Goal: Transaction & Acquisition: Obtain resource

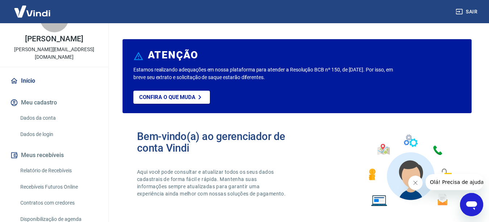
scroll to position [38, 0]
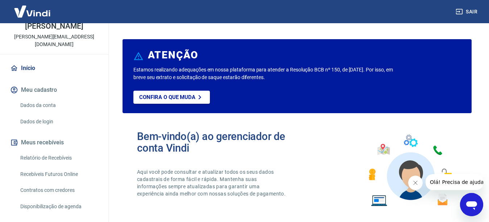
click at [63, 159] on link "Relatório de Recebíveis" at bounding box center [58, 157] width 82 height 15
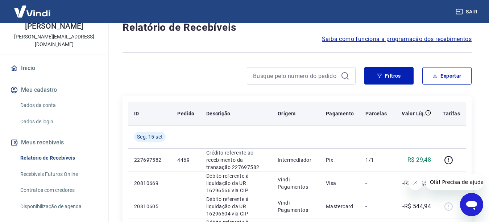
scroll to position [36, 0]
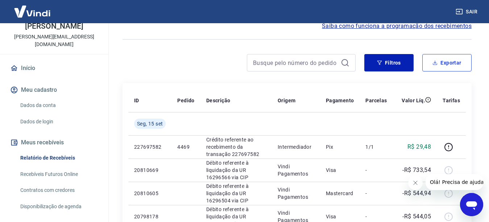
click at [441, 66] on button "Exportar" at bounding box center [446, 62] width 49 height 17
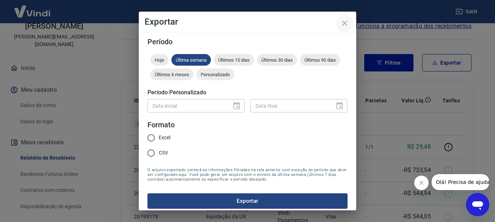
click at [343, 22] on icon "close" at bounding box center [344, 23] width 9 height 9
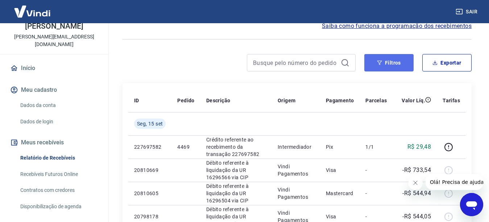
click at [379, 63] on icon "button" at bounding box center [379, 62] width 5 height 5
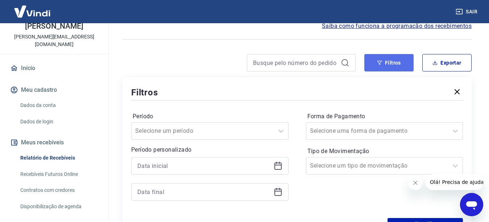
click at [385, 61] on button "Filtros" at bounding box center [388, 62] width 49 height 17
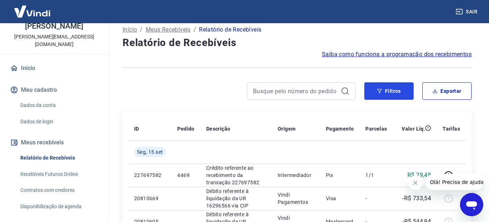
scroll to position [0, 0]
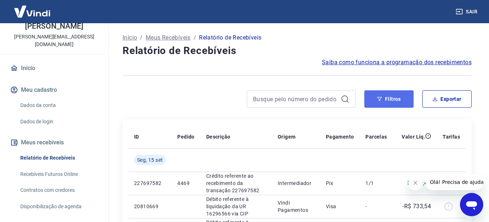
click at [382, 98] on icon "button" at bounding box center [379, 98] width 5 height 5
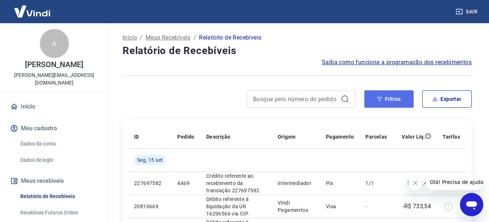
click at [373, 97] on button "Filtros" at bounding box center [388, 98] width 49 height 17
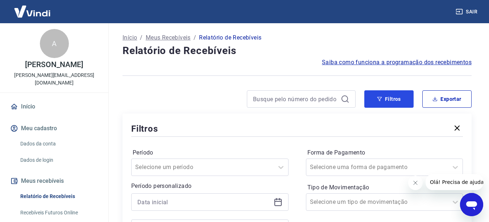
scroll to position [73, 0]
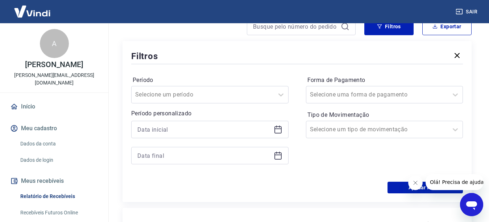
click at [280, 132] on icon at bounding box center [278, 129] width 9 height 9
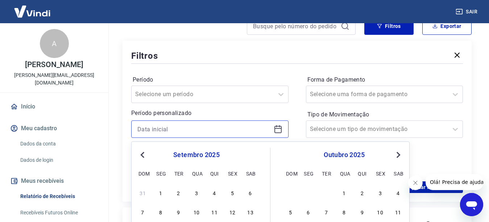
scroll to position [145, 0]
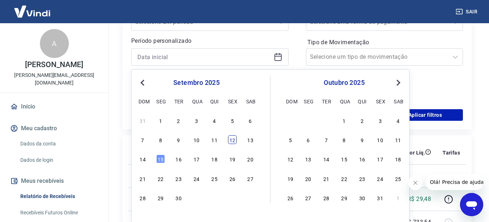
click at [232, 141] on div "12" at bounding box center [232, 139] width 9 height 9
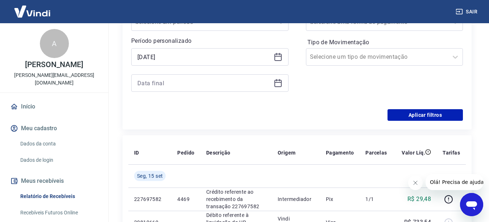
type input "12/09/2025"
click at [275, 82] on icon at bounding box center [277, 82] width 7 height 1
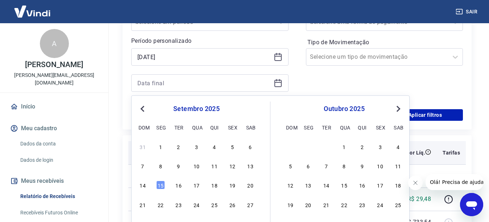
click at [233, 164] on div "12" at bounding box center [232, 165] width 9 height 9
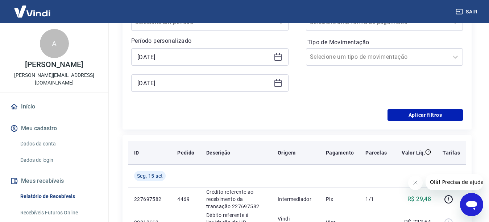
type input "12/09/2025"
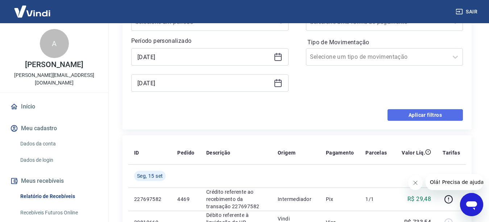
click at [407, 118] on button "Aplicar filtros" at bounding box center [425, 115] width 75 height 12
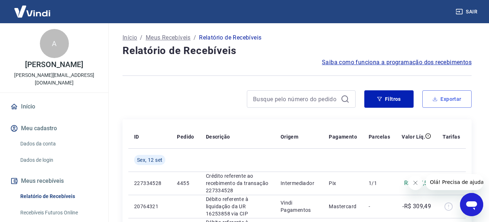
click at [450, 103] on button "Exportar" at bounding box center [446, 98] width 49 height 17
type input "12/09/2025"
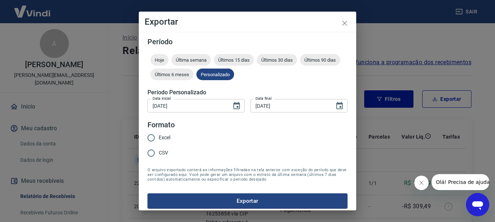
drag, startPoint x: 154, startPoint y: 137, endPoint x: 174, endPoint y: 158, distance: 29.2
click at [154, 137] on input "Excel" at bounding box center [151, 137] width 15 height 15
radio input "true"
click at [220, 205] on button "Exportar" at bounding box center [248, 200] width 200 height 15
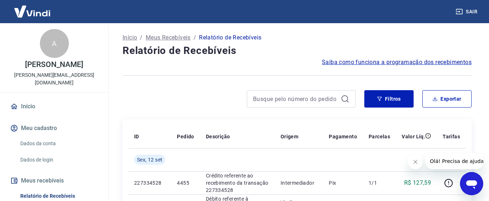
click at [35, 105] on link "Início" at bounding box center [54, 107] width 91 height 16
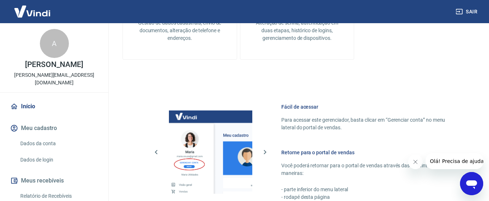
scroll to position [469, 0]
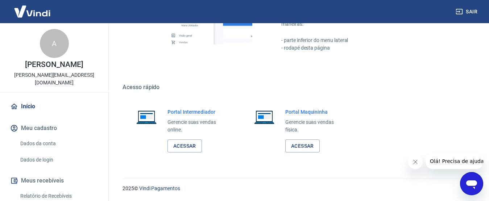
click at [182, 144] on link "Acessar" at bounding box center [185, 146] width 34 height 13
